Goal: Transaction & Acquisition: Purchase product/service

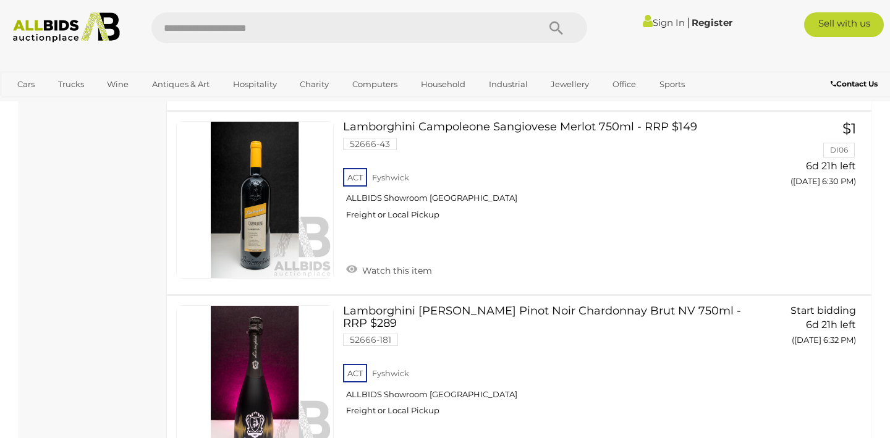
scroll to position [10033, 0]
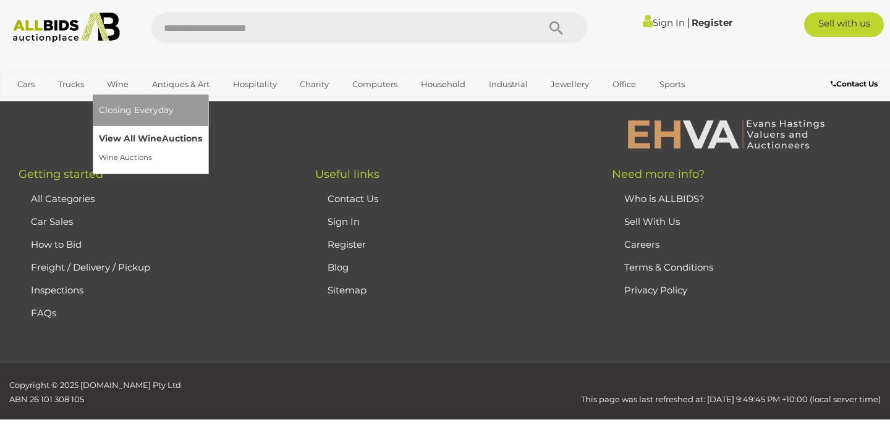
click at [150, 139] on link "View All Wine Auctions" at bounding box center [150, 138] width 103 height 19
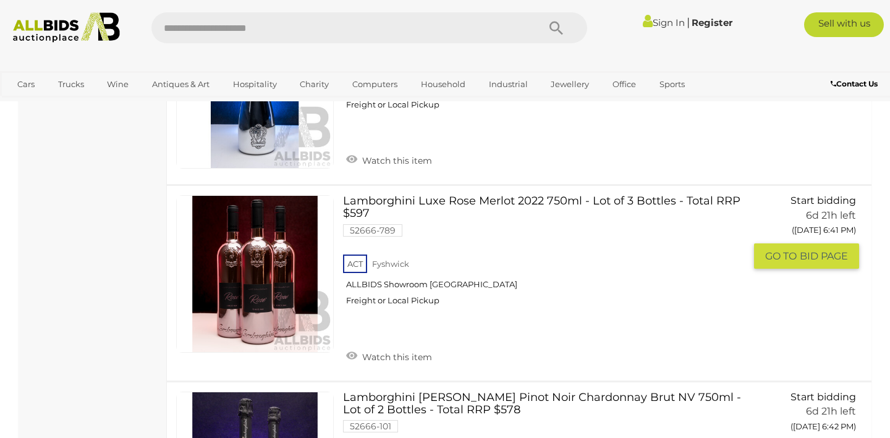
scroll to position [2577, 0]
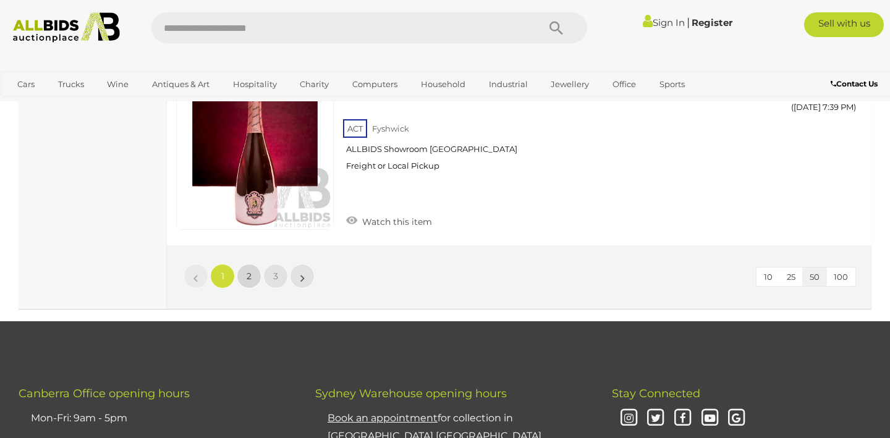
click at [248, 271] on span "2" at bounding box center [249, 276] width 5 height 11
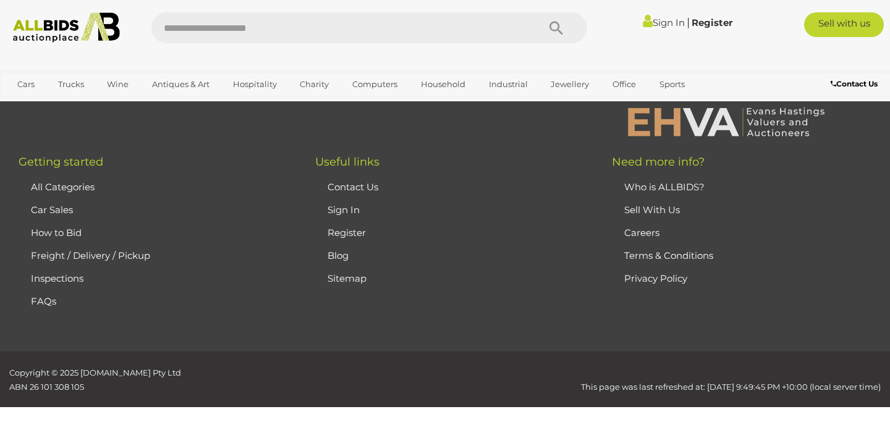
scroll to position [208, 0]
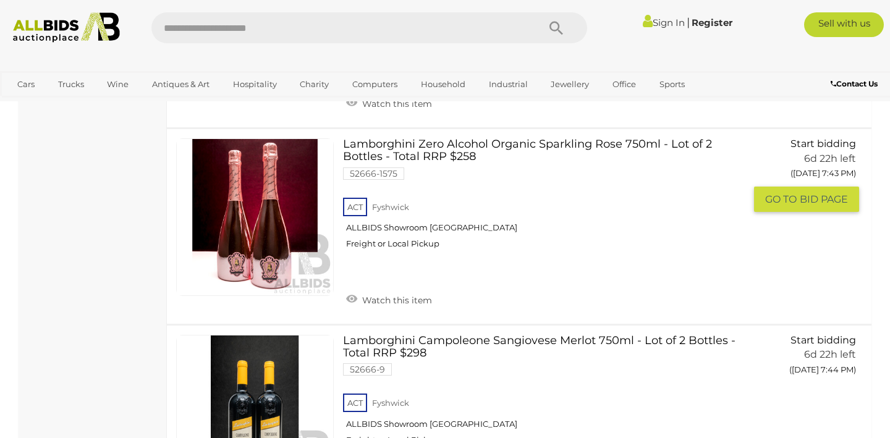
scroll to position [798, 0]
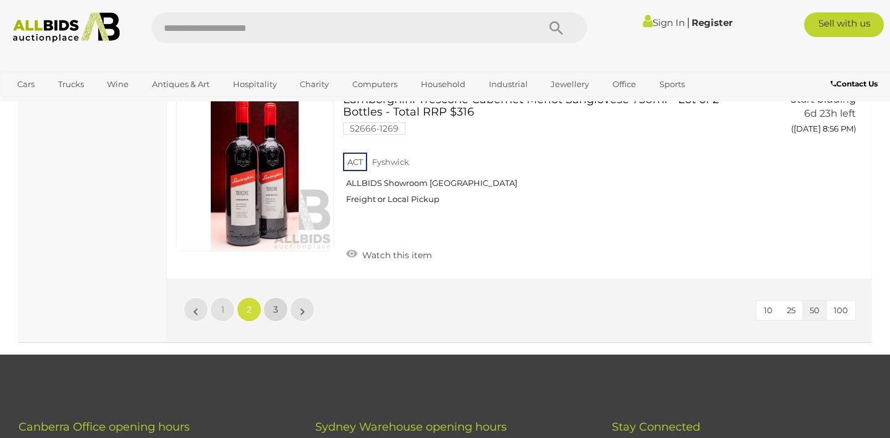
click at [272, 300] on link "3" at bounding box center [275, 309] width 25 height 25
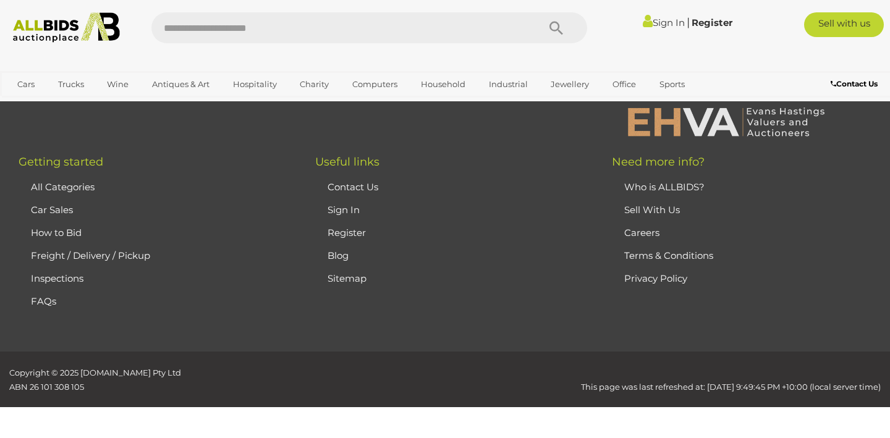
scroll to position [208, 0]
